Goal: Information Seeking & Learning: Learn about a topic

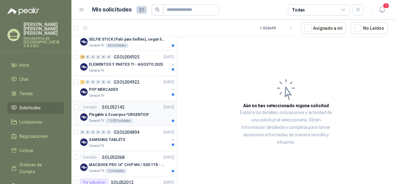
scroll to position [62, 0]
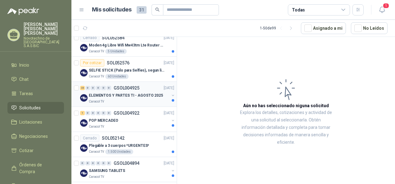
click at [119, 94] on p "ELEMENTOS Y PARTES TI - AGOSTO 2025" at bounding box center [126, 96] width 74 height 6
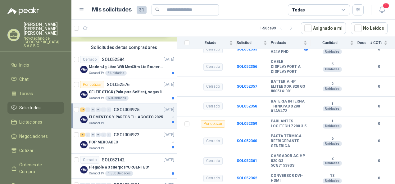
scroll to position [31, 0]
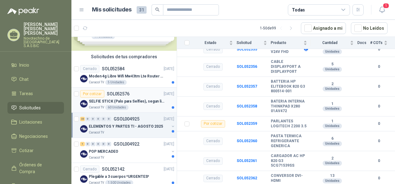
click at [132, 99] on p "SELFIE STICK (Palo para Selfies), segun link adjunto" at bounding box center [127, 102] width 77 height 6
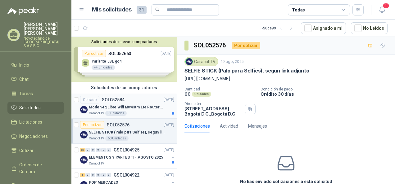
click at [138, 107] on p "Moden 4g Libre Wifi Mw43tm Lte Router Móvil Internet 5ghz" at bounding box center [127, 108] width 77 height 6
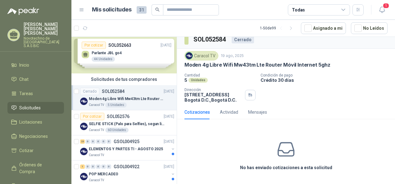
scroll to position [31, 0]
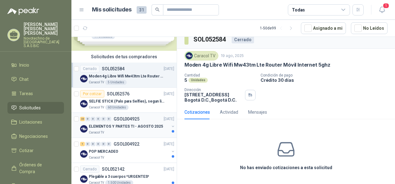
click at [130, 120] on p "GSOL004925" at bounding box center [127, 119] width 26 height 4
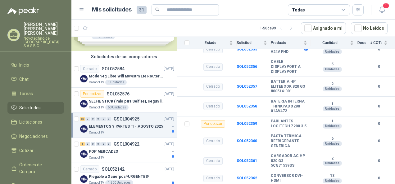
scroll to position [356, 0]
click at [127, 151] on div "POP MERCADEO" at bounding box center [129, 151] width 80 height 7
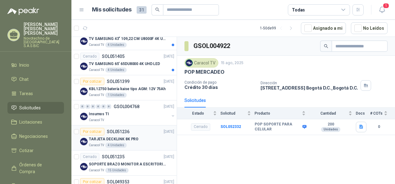
scroll to position [341, 0]
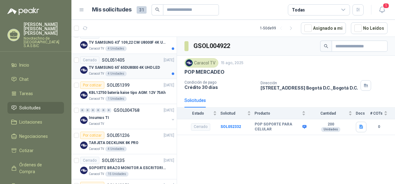
click at [138, 73] on div "Caracol TV 4 Unidades" at bounding box center [131, 73] width 85 height 5
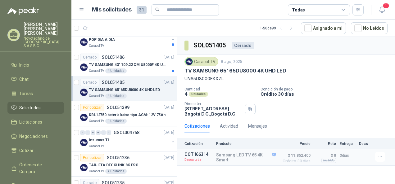
scroll to position [310, 0]
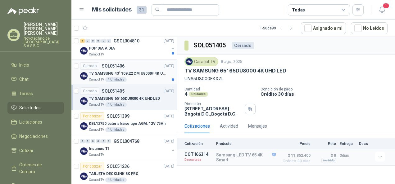
click at [129, 77] on div "Caracol TV 4 Unidades" at bounding box center [131, 79] width 85 height 5
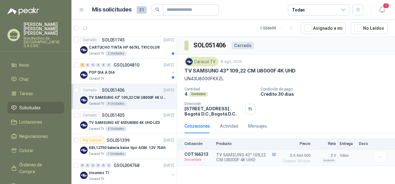
scroll to position [279, 0]
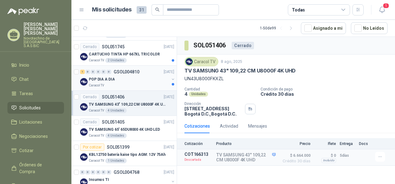
click at [128, 76] on div "POP DIA A DIA" at bounding box center [129, 79] width 80 height 7
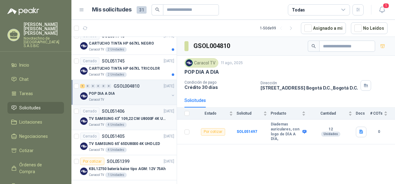
scroll to position [248, 0]
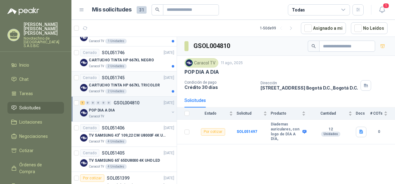
click at [141, 84] on p "CARTUCHO TINTA HP 667XL TRICOLOR" at bounding box center [124, 86] width 71 height 6
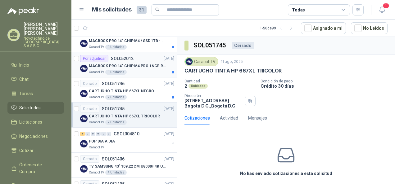
scroll to position [186, 0]
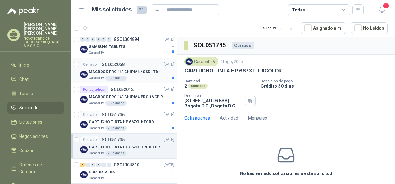
click at [145, 76] on div "Caracol TV 1 Unidades" at bounding box center [131, 78] width 85 height 5
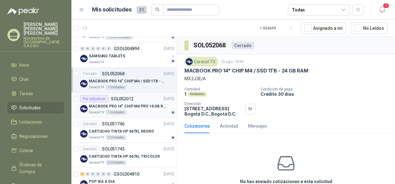
scroll to position [155, 0]
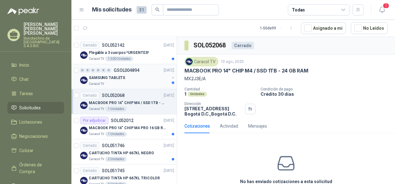
click at [130, 84] on div "Caracol TV" at bounding box center [129, 84] width 80 height 5
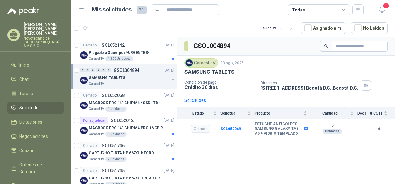
scroll to position [124, 0]
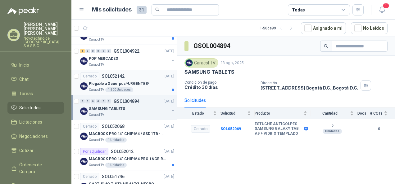
click at [144, 88] on div "Caracol TV 1.500 Unidades" at bounding box center [131, 89] width 85 height 5
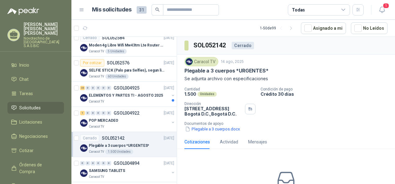
scroll to position [31, 0]
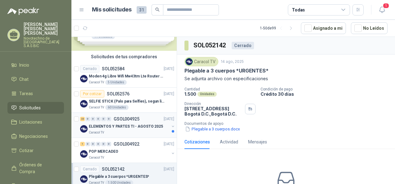
click at [139, 123] on div "ELEMENTOS Y PARTES TI - AGOSTO 2025" at bounding box center [129, 126] width 80 height 7
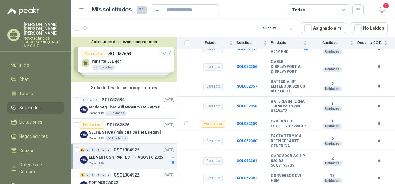
click at [123, 65] on div "Solicitudes de nuevos compradores Por cotizar SOL052663 [DATE] Parlante JBL go4…" at bounding box center [123, 59] width 105 height 45
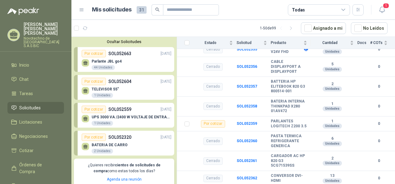
click at [139, 59] on div "Parlante JBL go4 44 Unidades" at bounding box center [127, 63] width 90 height 13
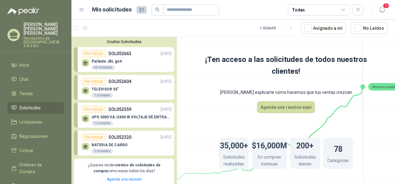
click at [104, 68] on div "44 Unidades" at bounding box center [103, 67] width 23 height 5
click at [96, 51] on div "Por cotizar" at bounding box center [94, 53] width 24 height 7
click at [133, 51] on div "Por cotizar SOL052663 [DATE]" at bounding box center [127, 53] width 90 height 7
click at [116, 93] on div "TELEVISOR 55" 1 Unidades" at bounding box center [105, 92] width 27 height 11
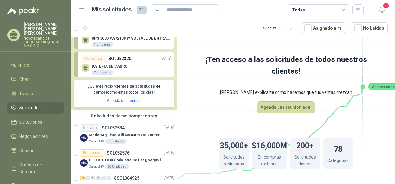
scroll to position [93, 0]
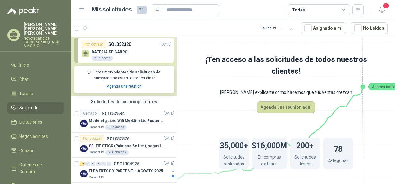
click at [134, 51] on div "BATERIA [PERSON_NAME] 2 Unidades" at bounding box center [127, 54] width 90 height 13
click at [100, 54] on div "BATERIA [PERSON_NAME] 2 Unidades" at bounding box center [110, 55] width 36 height 11
click at [99, 42] on div "Por cotizar" at bounding box center [94, 44] width 24 height 7
click at [124, 43] on p "SOL052320" at bounding box center [119, 44] width 23 height 7
drag, startPoint x: 381, startPoint y: 7, endPoint x: 377, endPoint y: 12, distance: 6.0
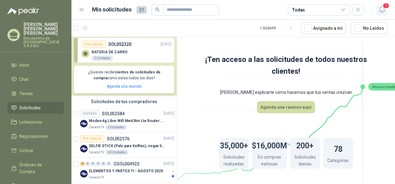
click at [380, 8] on icon "button" at bounding box center [382, 10] width 8 height 8
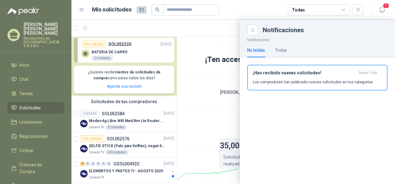
click at [132, 23] on div at bounding box center [232, 102] width 323 height 164
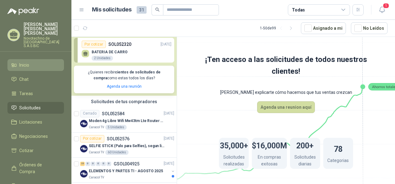
click at [27, 62] on span "Inicio" at bounding box center [24, 65] width 10 height 7
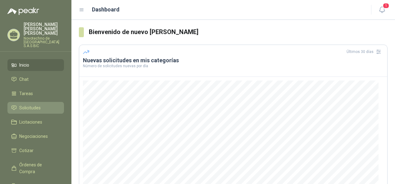
click at [33, 105] on span "Solicitudes" at bounding box center [29, 108] width 21 height 7
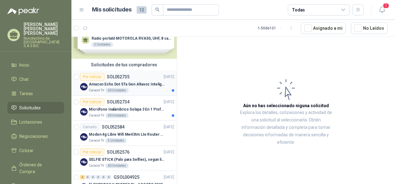
scroll to position [31, 0]
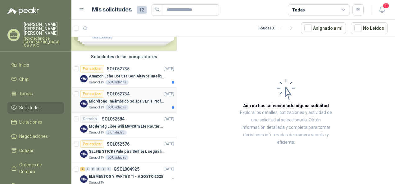
click at [130, 99] on p "Micrófono Inalámbrico Solapa 3 En 1 Profesional F11-2 X2" at bounding box center [127, 102] width 77 height 6
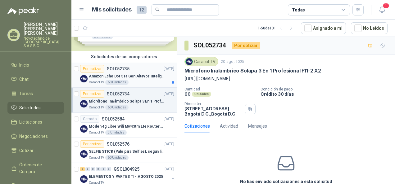
click at [126, 73] on div "Amazon Echo Dot 5Ta Gen Altavoz Inteligente Alexa Azul" at bounding box center [131, 76] width 85 height 7
